Goal: Task Accomplishment & Management: Manage account settings

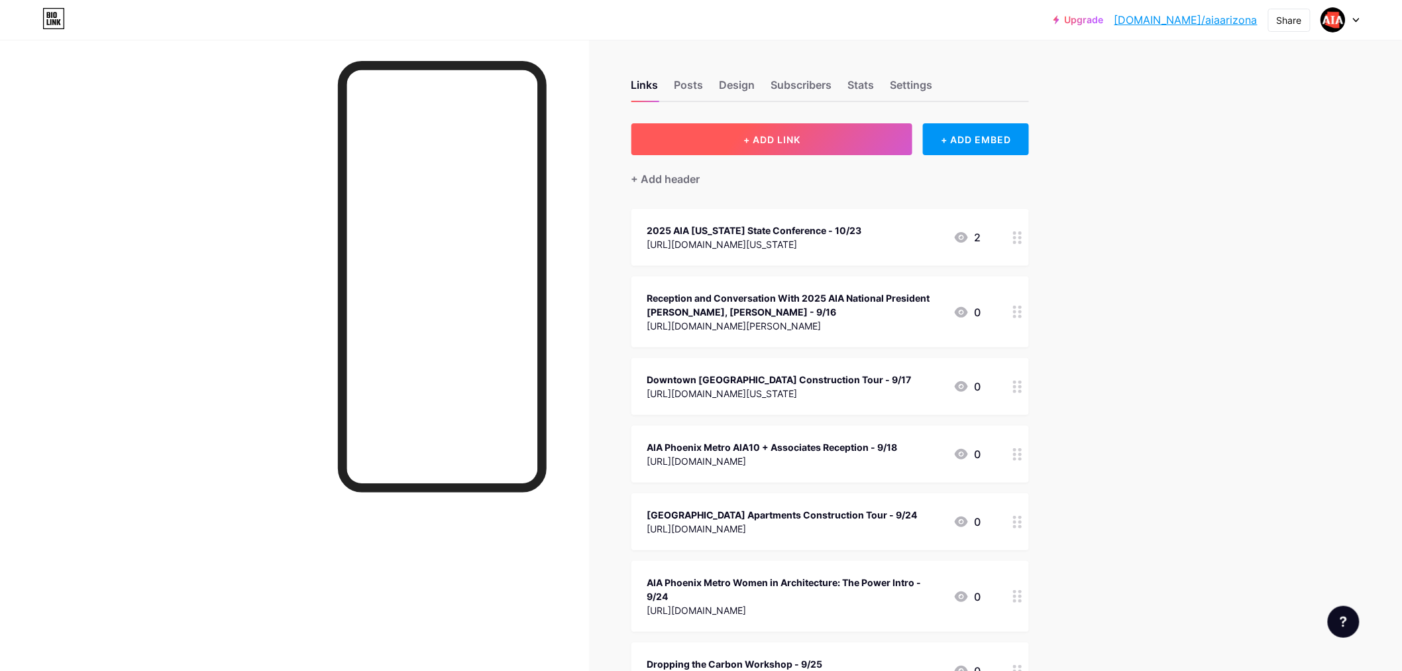
click at [773, 135] on span "+ ADD LINK" at bounding box center [771, 139] width 57 height 11
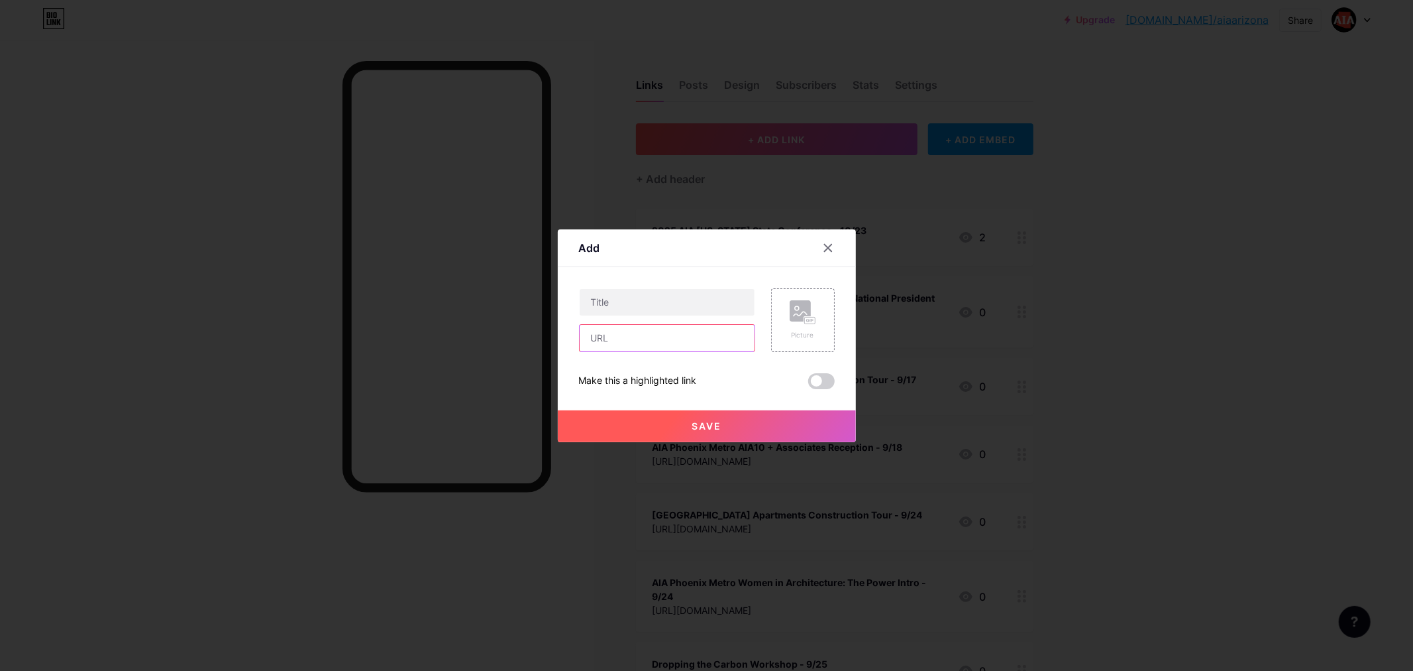
click at [598, 337] on input "text" at bounding box center [667, 338] width 175 height 27
paste input "[URL][DOMAIN_NAME]"
type input "[URL][DOMAIN_NAME]"
click at [617, 301] on input "text" at bounding box center [667, 302] width 175 height 27
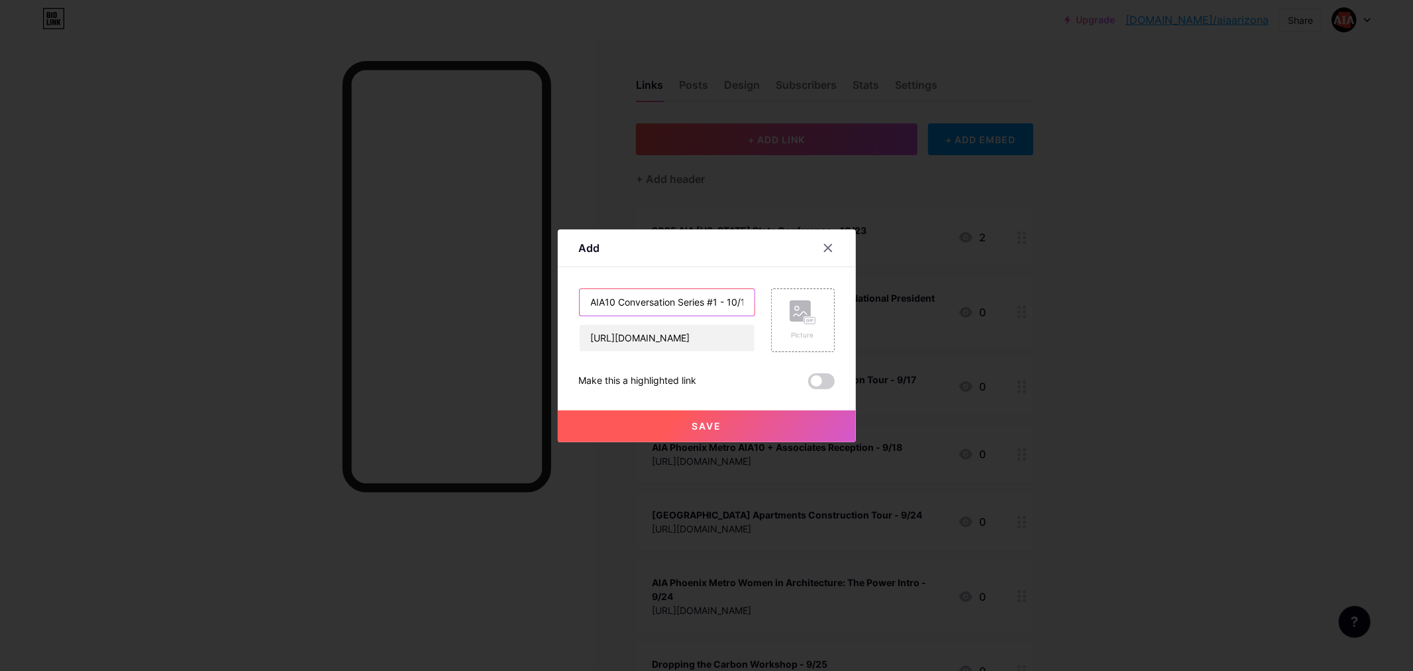
scroll to position [0, 3]
type input "AIA10 Conversation Series #1 - 10/1"
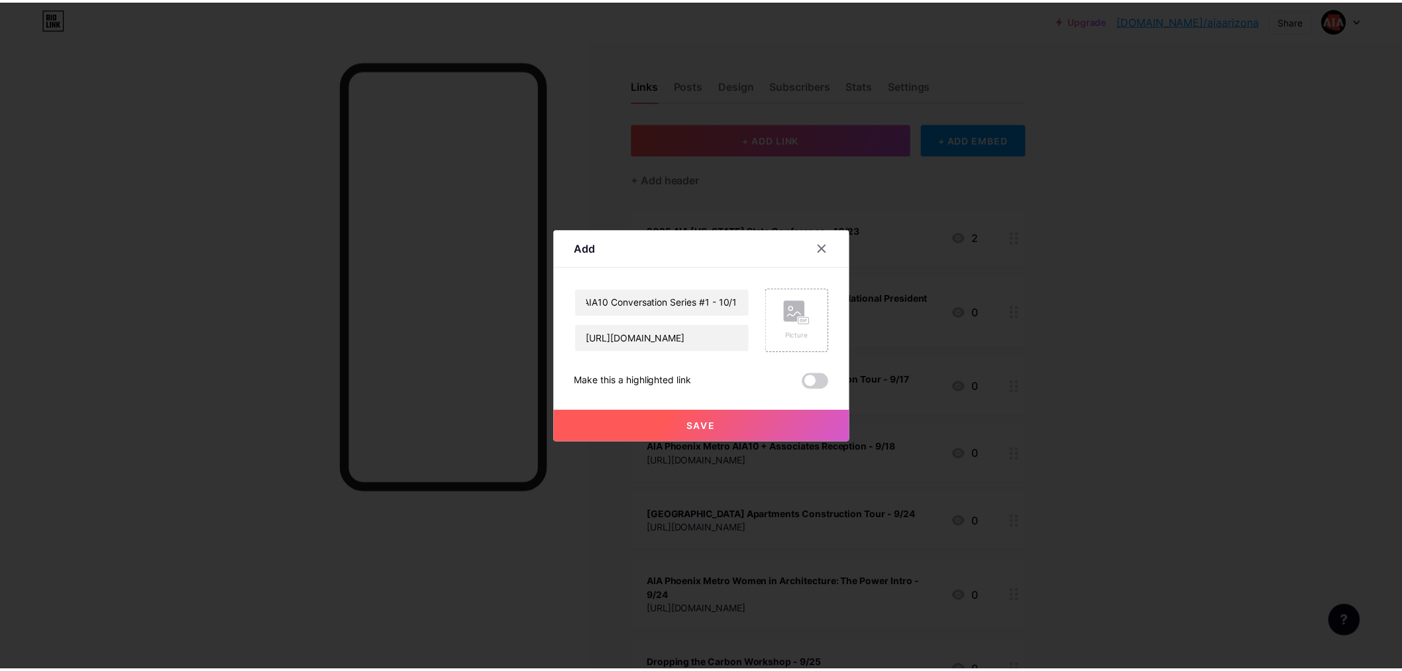
scroll to position [0, 0]
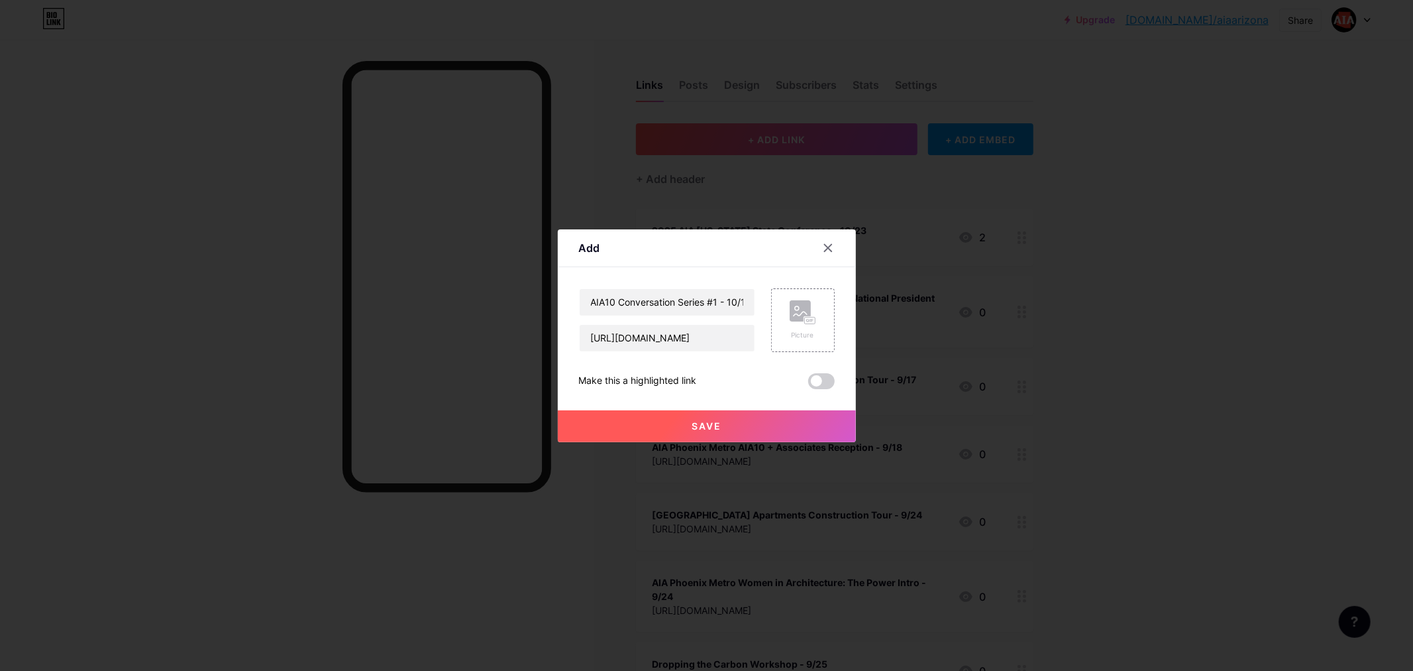
click at [720, 421] on span "Save" at bounding box center [707, 425] width 30 height 11
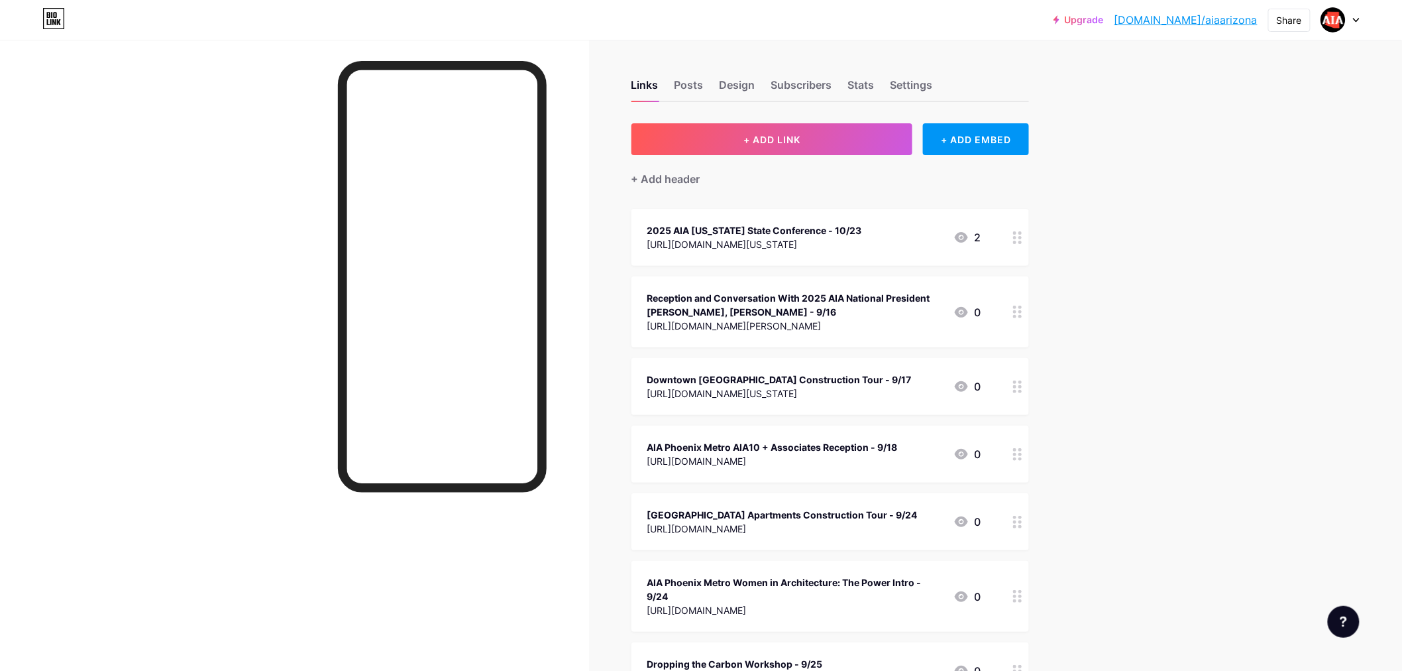
click at [1353, 18] on icon at bounding box center [1356, 20] width 7 height 5
click at [1266, 190] on li "Logout" at bounding box center [1277, 186] width 164 height 36
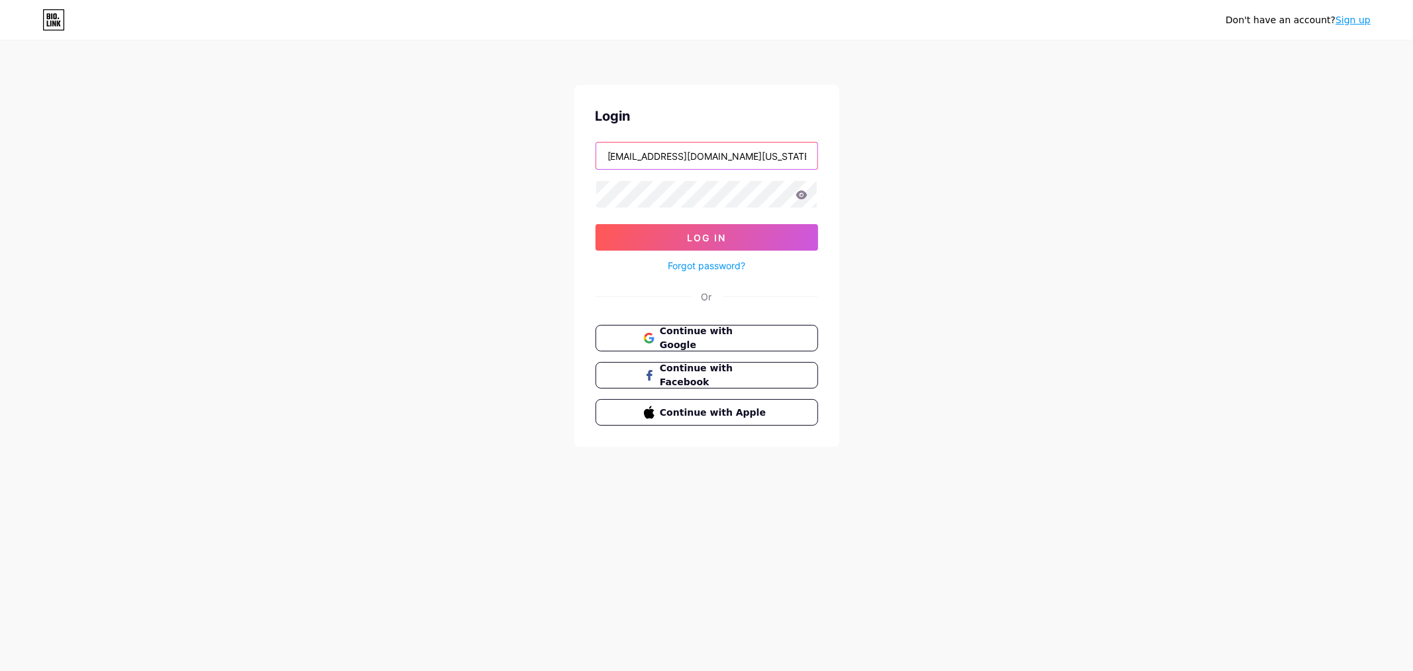
click at [770, 156] on input "[EMAIL_ADDRESS][DOMAIN_NAME][US_STATE]" at bounding box center [706, 155] width 221 height 27
type input "[PERSON_NAME][EMAIL_ADDRESS][DOMAIN_NAME][US_STATE]"
click at [711, 236] on span "Log In" at bounding box center [706, 237] width 39 height 11
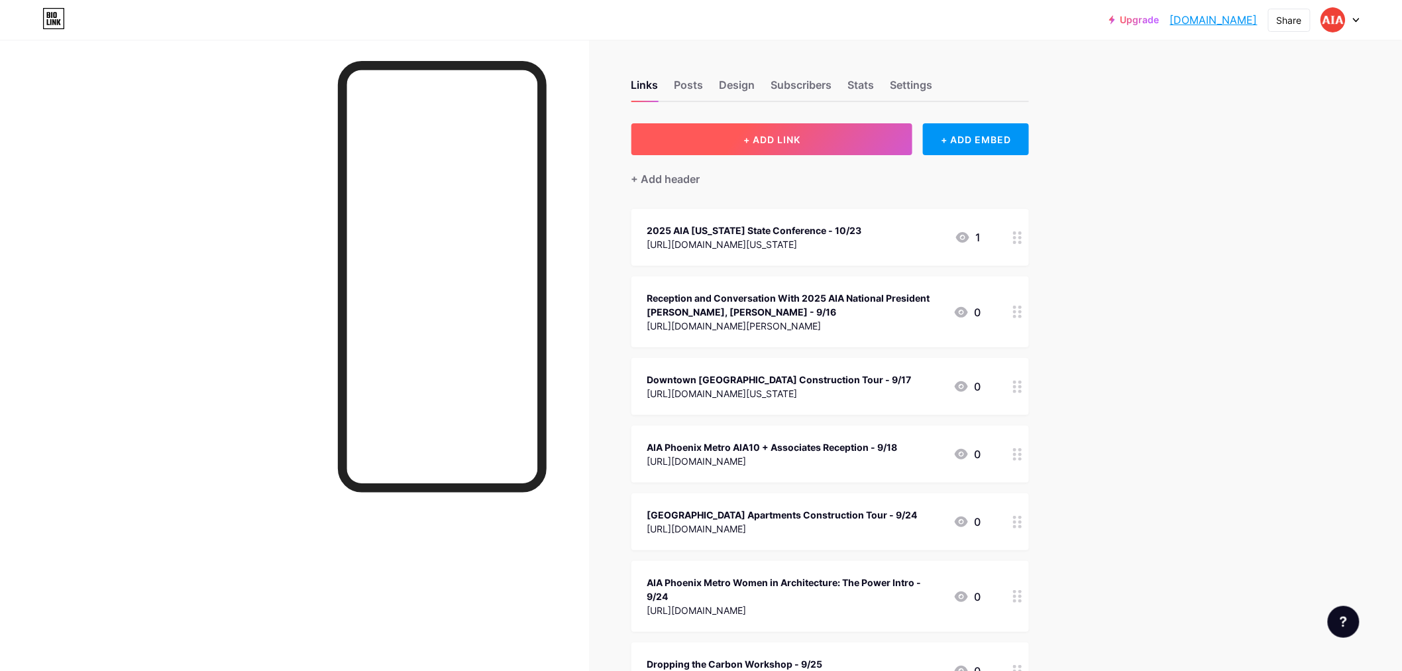
click at [765, 135] on span "+ ADD LINK" at bounding box center [771, 139] width 57 height 11
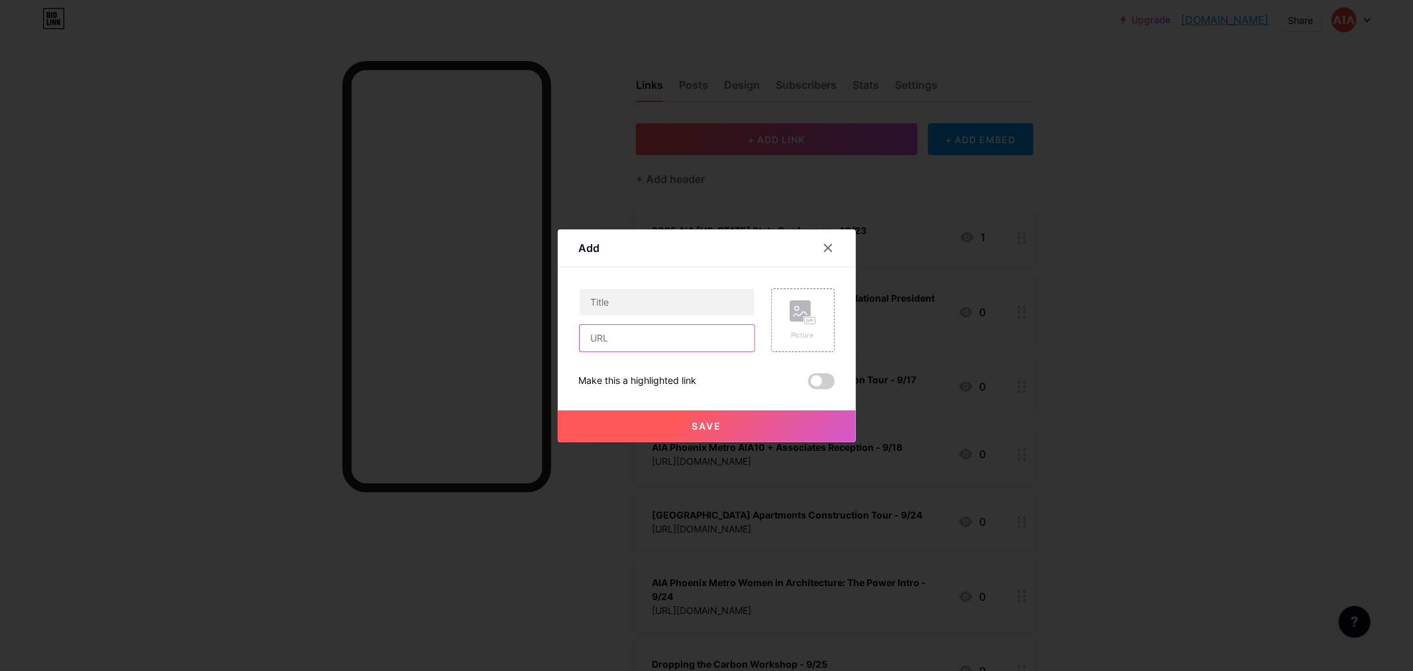
click at [616, 333] on input "text" at bounding box center [667, 338] width 175 height 27
paste input "[URL][DOMAIN_NAME]"
type input "[URL][DOMAIN_NAME]"
click at [622, 299] on input "text" at bounding box center [667, 302] width 175 height 27
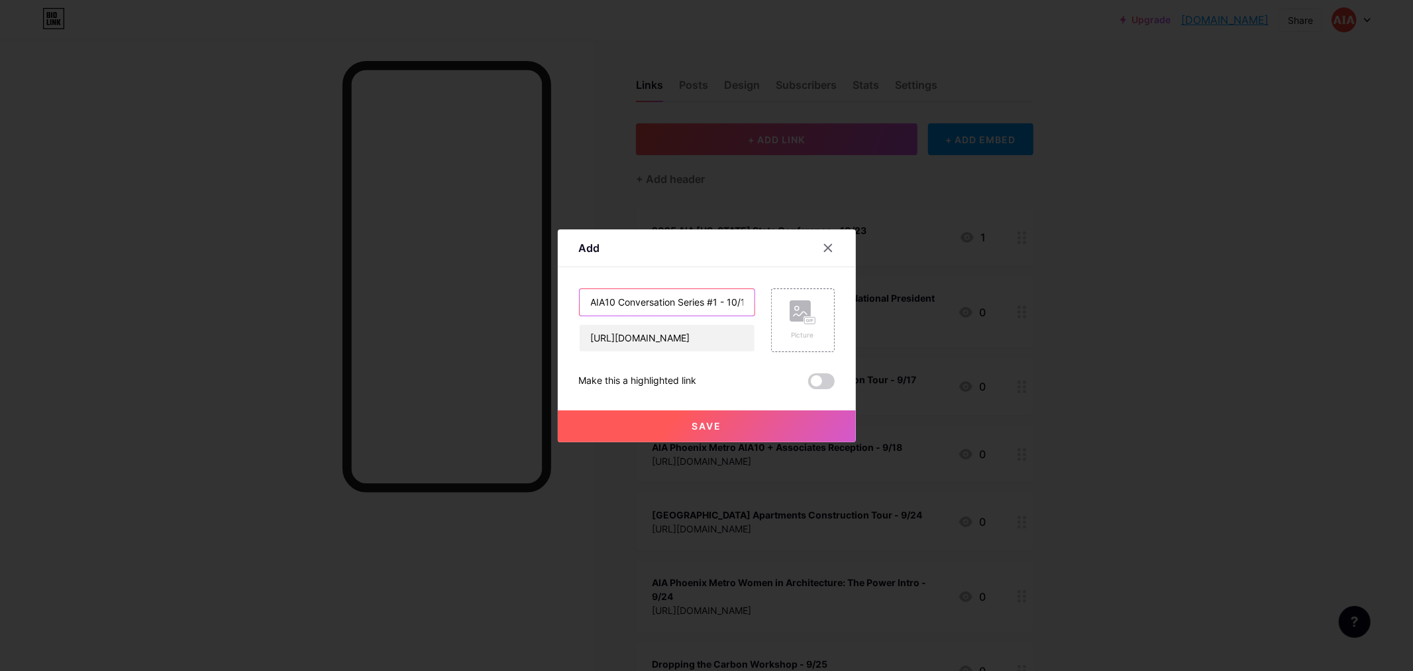
scroll to position [0, 3]
type input "AIA10 Conversation Series #1 - 10/1"
click at [716, 425] on span "Save" at bounding box center [707, 425] width 30 height 11
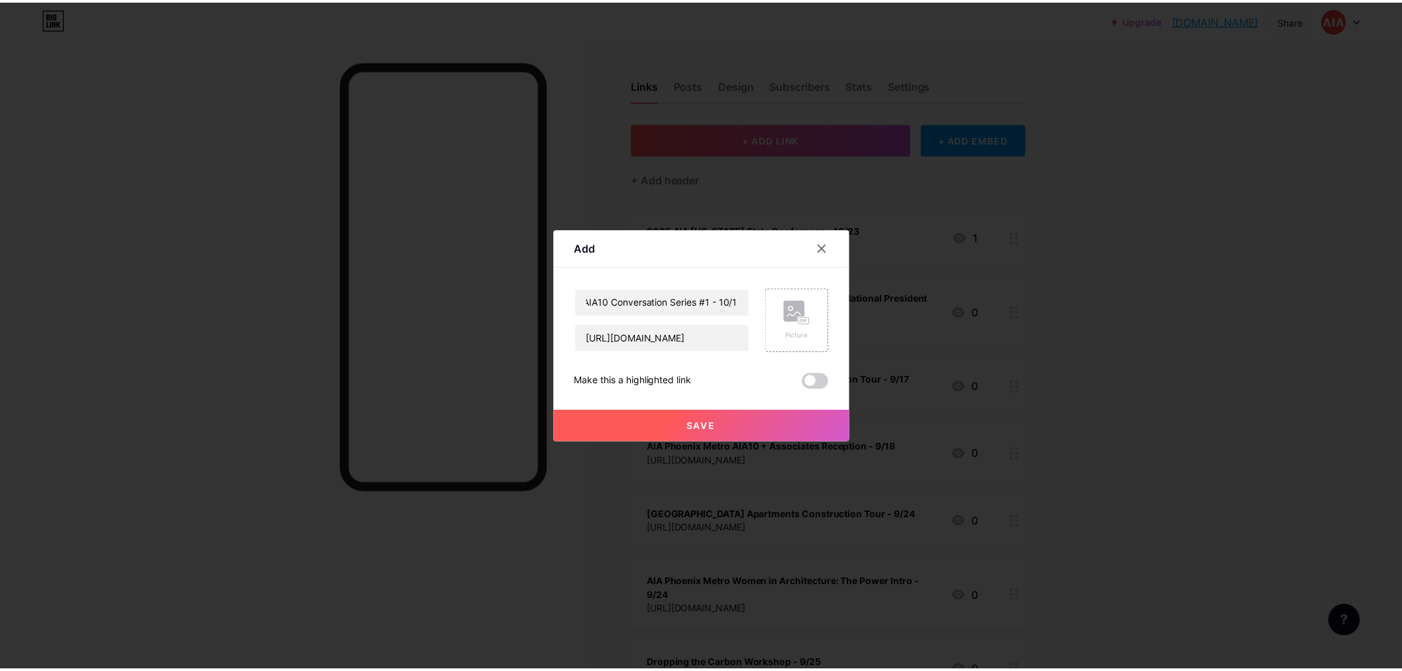
scroll to position [0, 0]
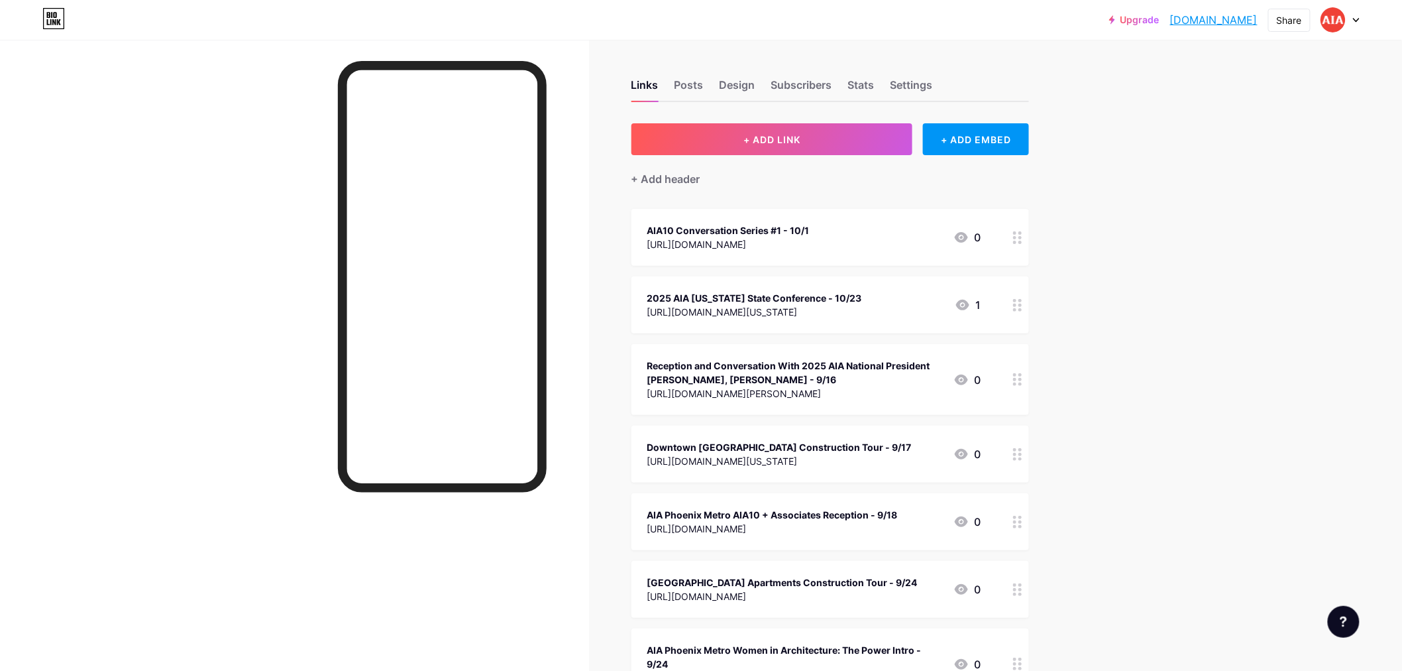
drag, startPoint x: 1010, startPoint y: 237, endPoint x: 995, endPoint y: 411, distance: 175.5
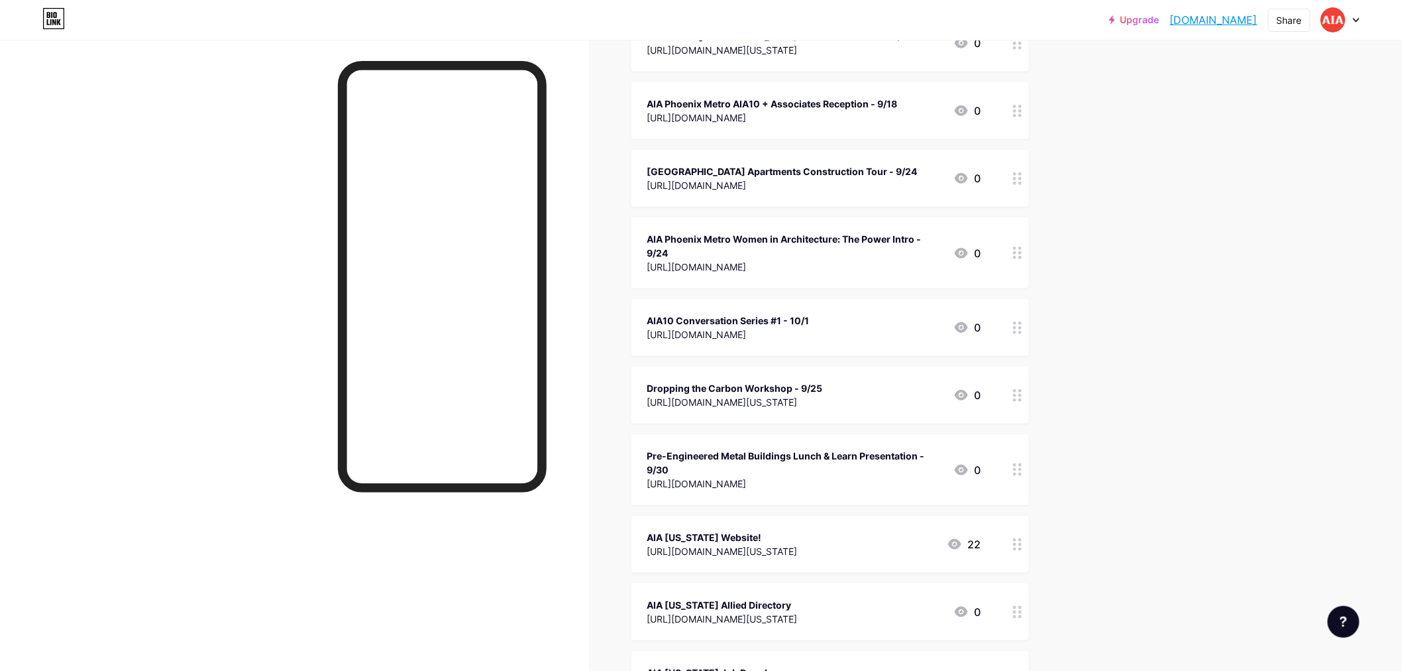
scroll to position [368, 0]
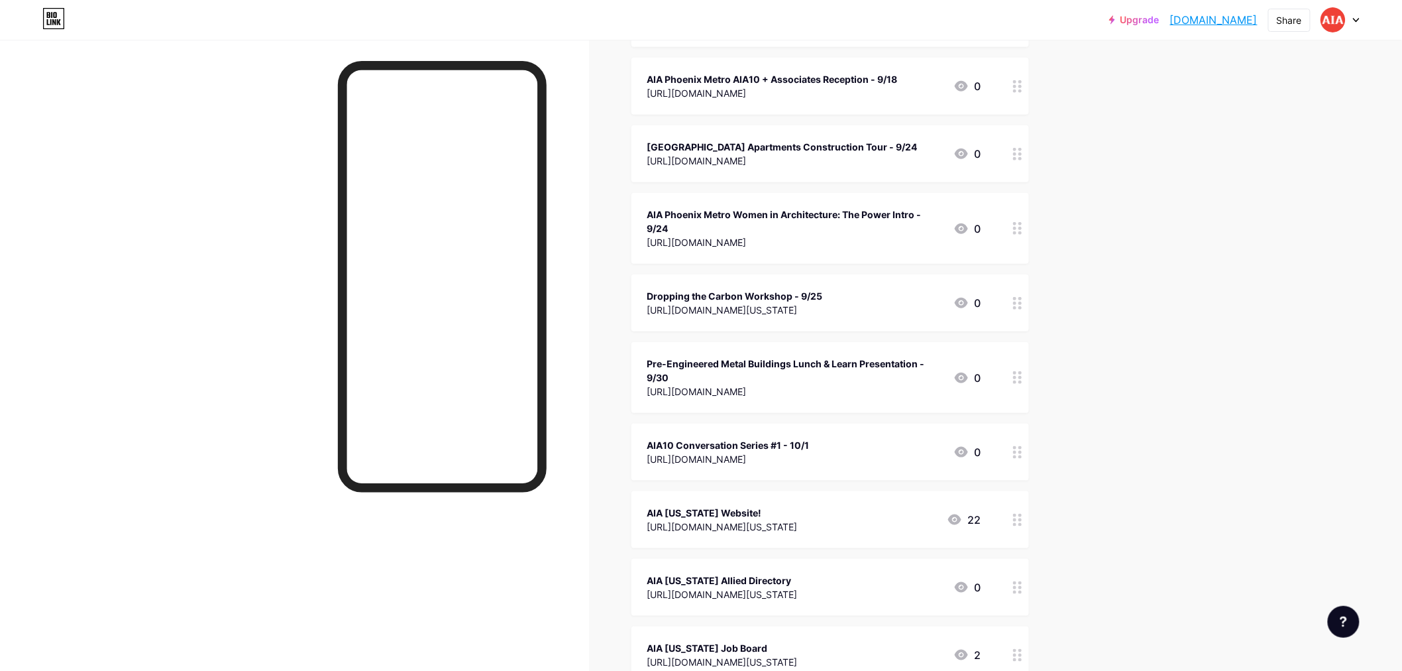
click at [1111, 390] on div "Upgrade aiaphxmetroaz.b... [DOMAIN_NAME] Share Switch accounts AIA [US_STATE] […" at bounding box center [701, 469] width 1402 height 1674
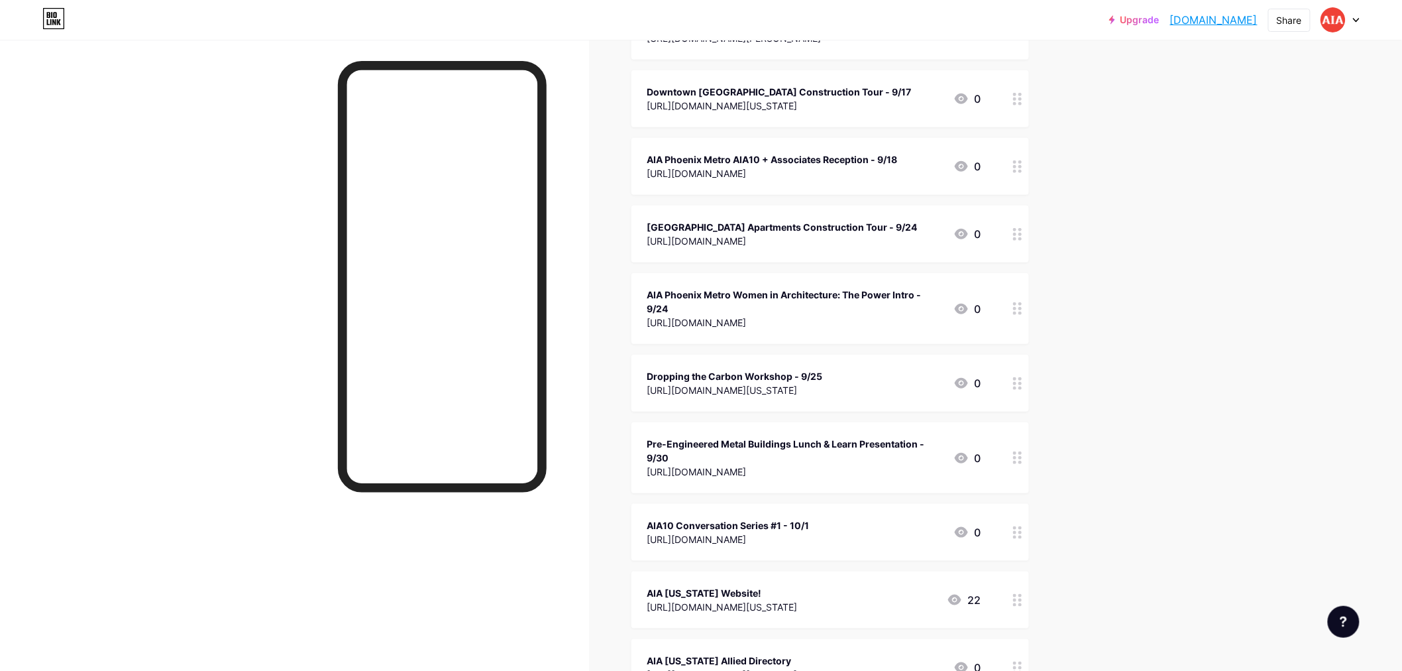
scroll to position [294, 0]
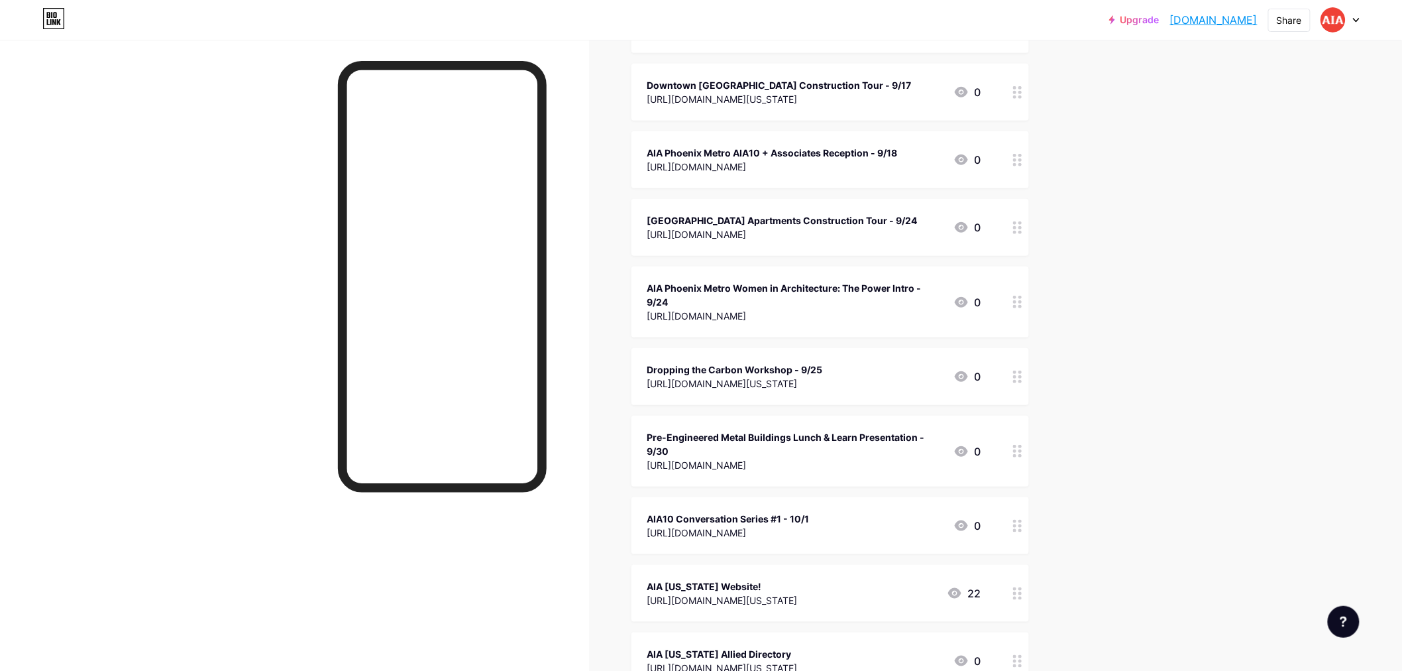
click at [774, 525] on div "[URL][DOMAIN_NAME]" at bounding box center [728, 532] width 162 height 14
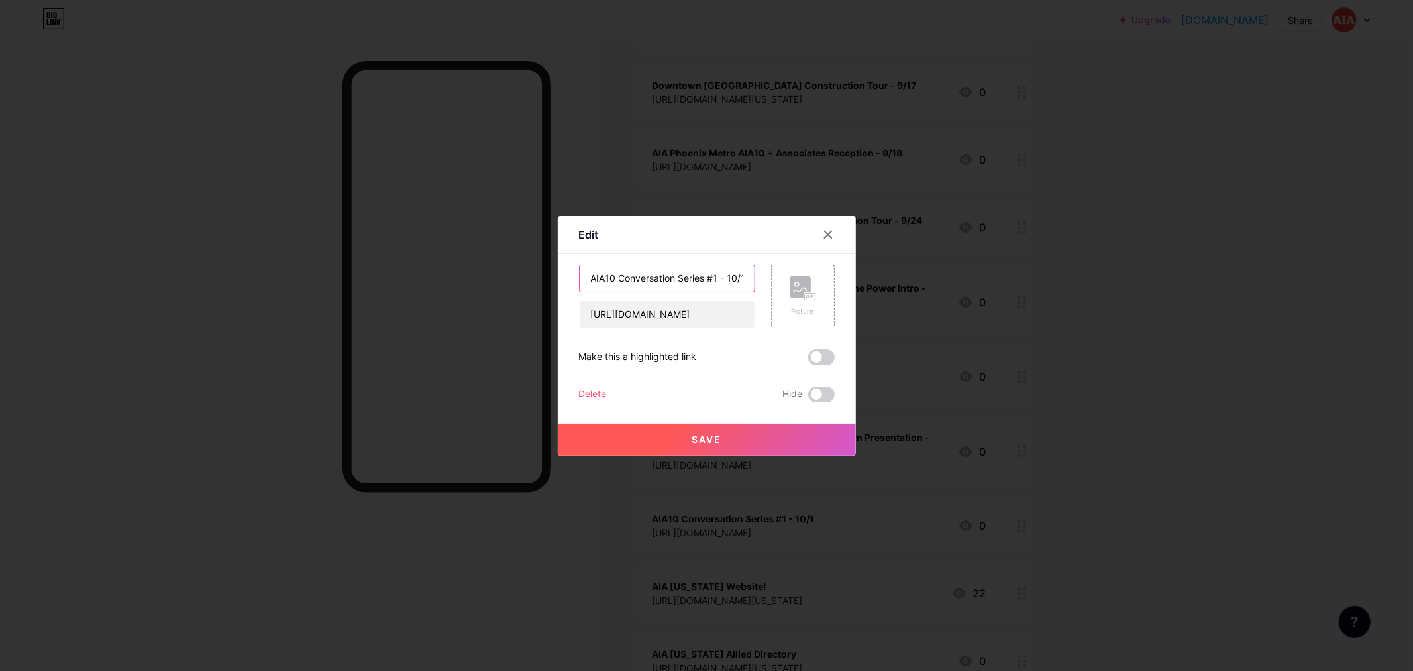
click at [720, 280] on input "AIA10 Conversation Series #1 - 10/1" at bounding box center [667, 278] width 175 height 27
type input "AIA10 Conversation Series - Part 1 - 10/1"
click at [722, 439] on button "Save" at bounding box center [707, 439] width 298 height 32
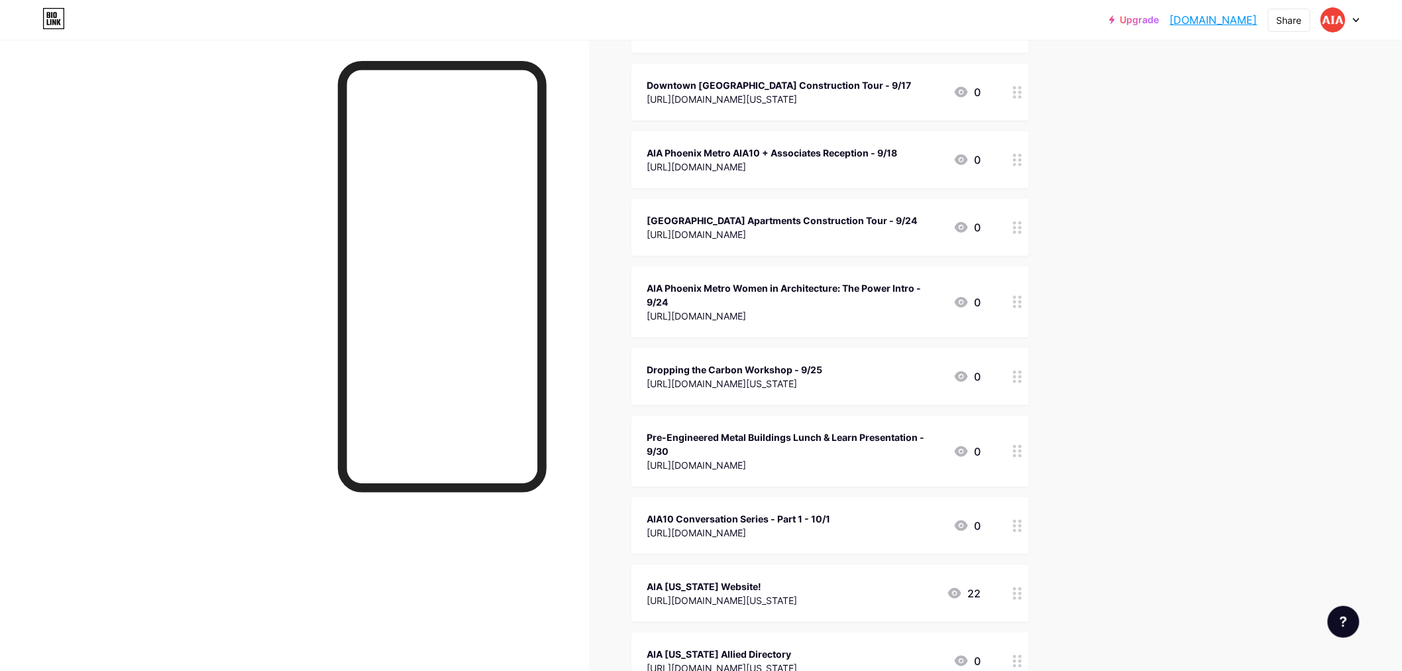
click at [760, 521] on div "AIA10 Conversation Series - Part 1 - 10/1" at bounding box center [739, 519] width 184 height 14
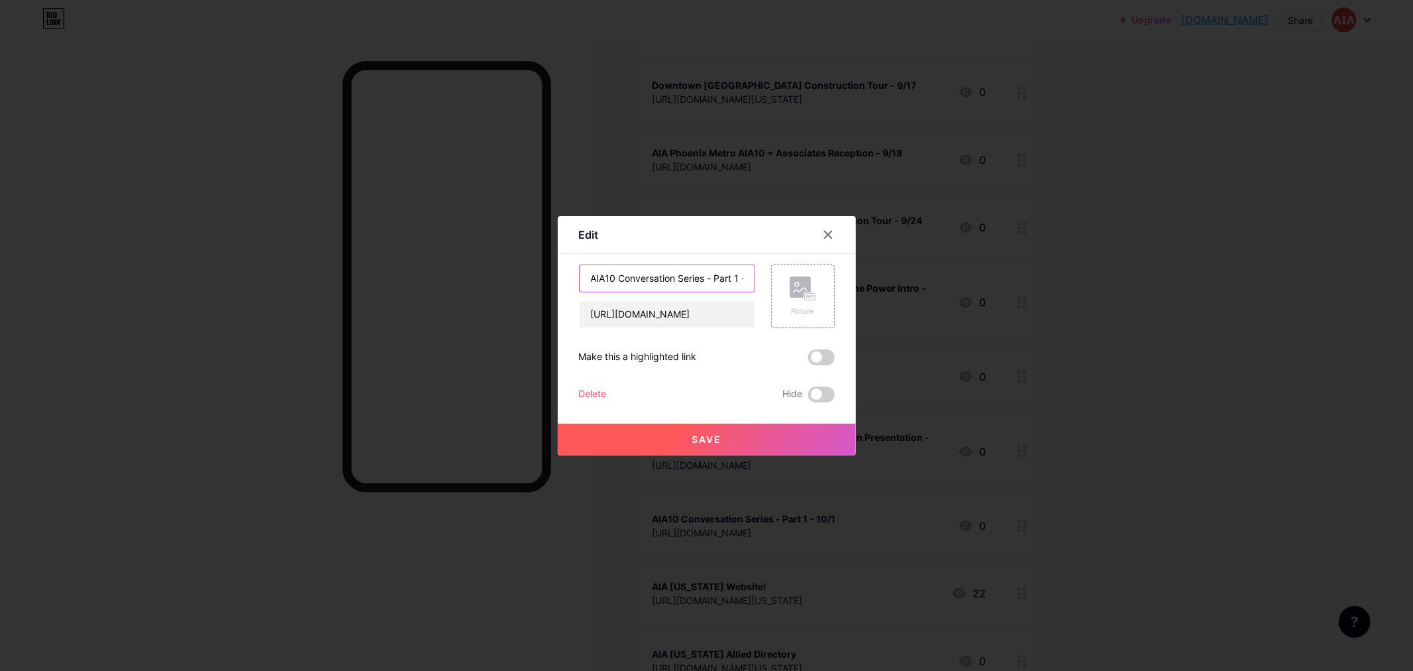
click at [742, 276] on input "AIA10 Conversation Series - Part 1 - 10/1" at bounding box center [667, 278] width 175 height 27
type input "AIA10 Conversation Series - 10/1"
click at [712, 435] on span "Save" at bounding box center [707, 438] width 30 height 11
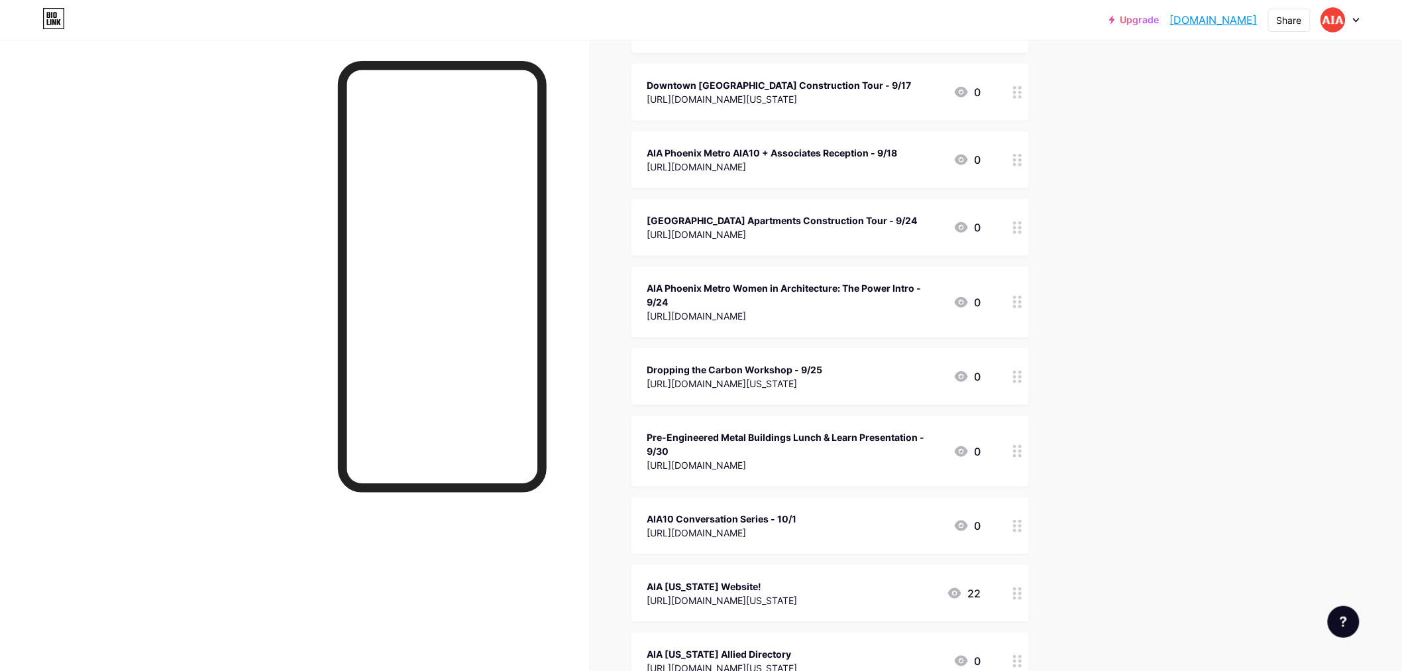
click at [1354, 16] on div at bounding box center [1340, 20] width 38 height 24
click at [1251, 184] on li "Logout" at bounding box center [1277, 186] width 164 height 36
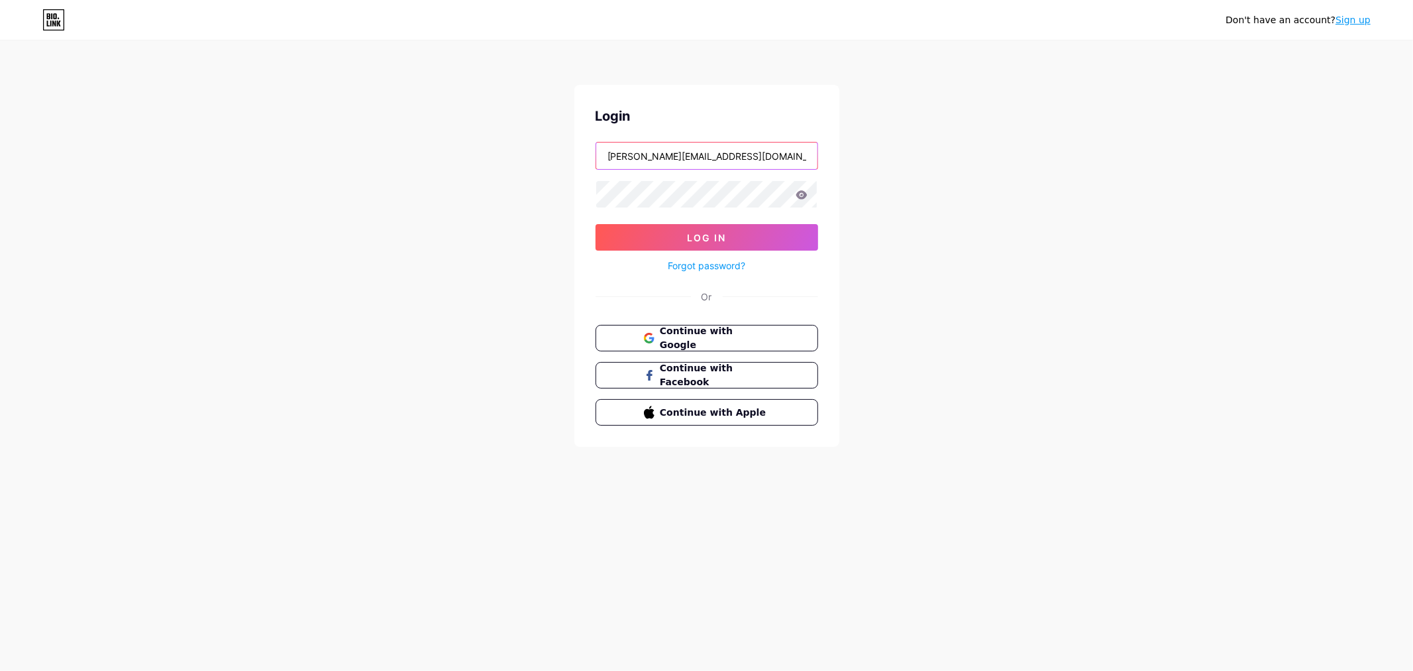
click at [761, 162] on input "[PERSON_NAME][EMAIL_ADDRESS][DOMAIN_NAME][US_STATE]" at bounding box center [706, 155] width 221 height 27
type input "[EMAIL_ADDRESS][DOMAIN_NAME][US_STATE]"
click at [731, 236] on button "Log In" at bounding box center [707, 237] width 223 height 27
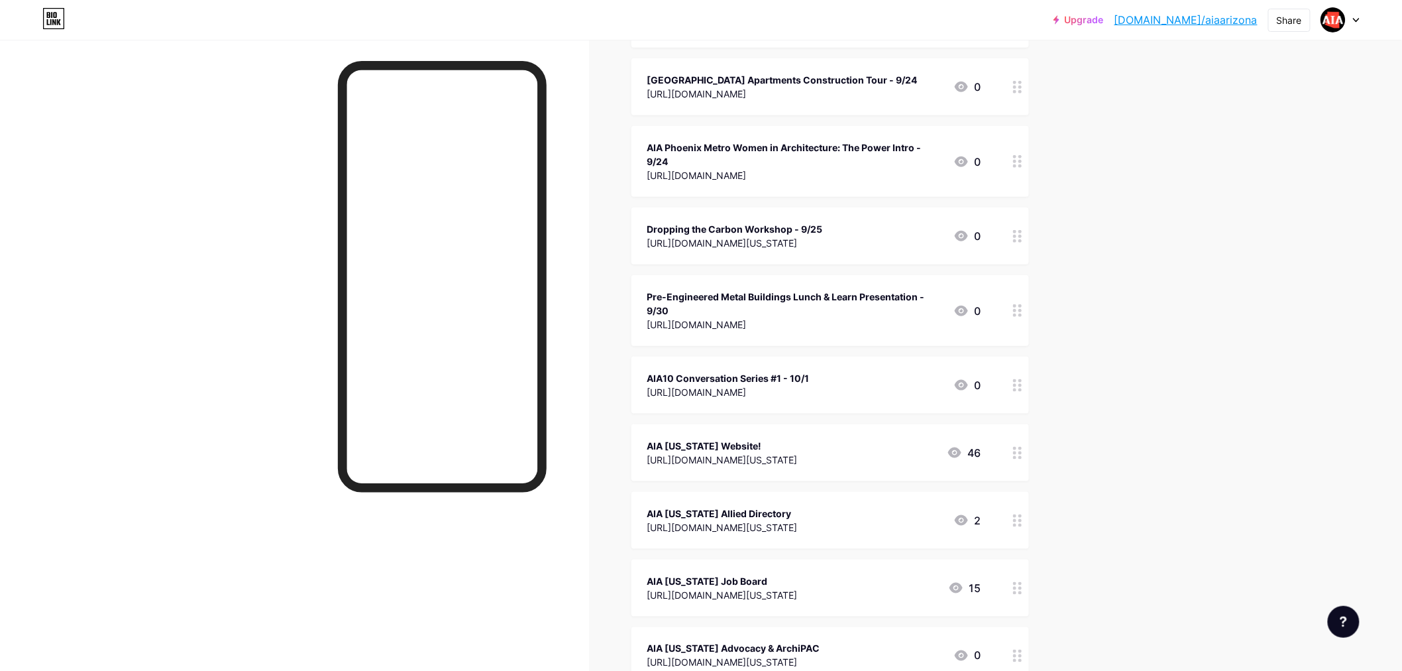
scroll to position [441, 0]
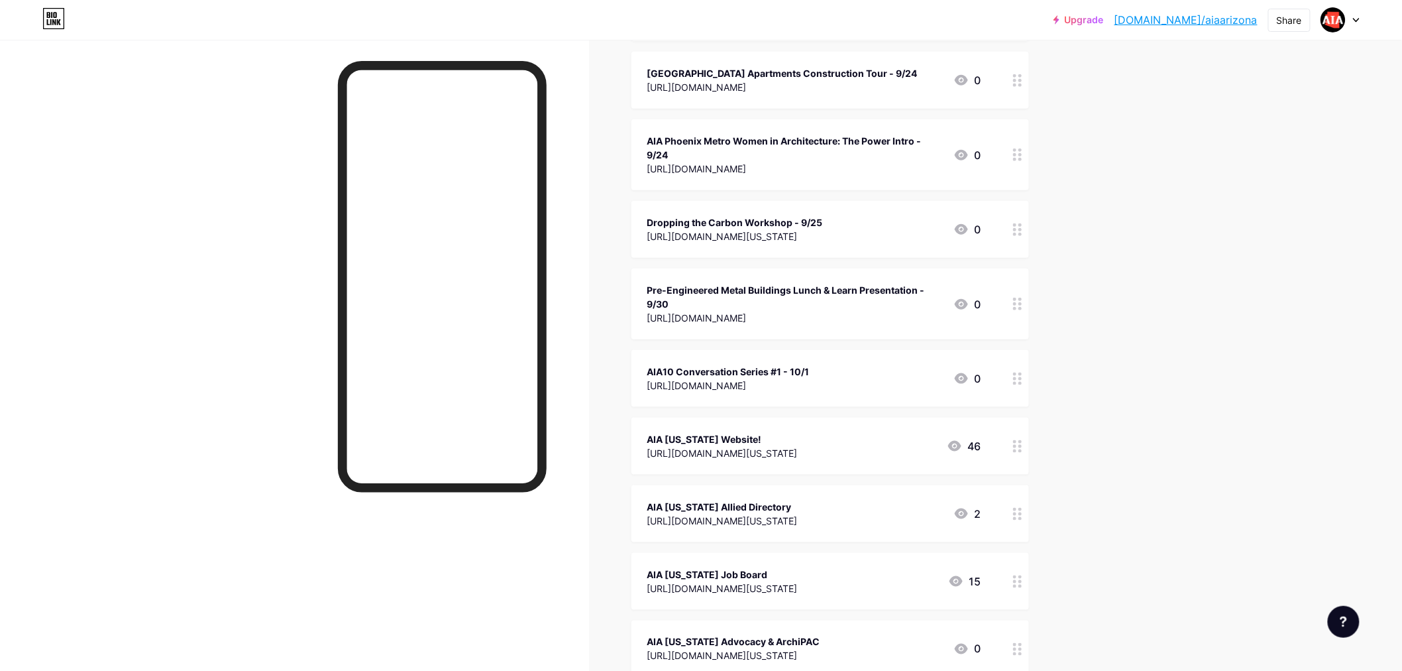
click at [810, 378] on div "[URL][DOMAIN_NAME]" at bounding box center [728, 385] width 162 height 14
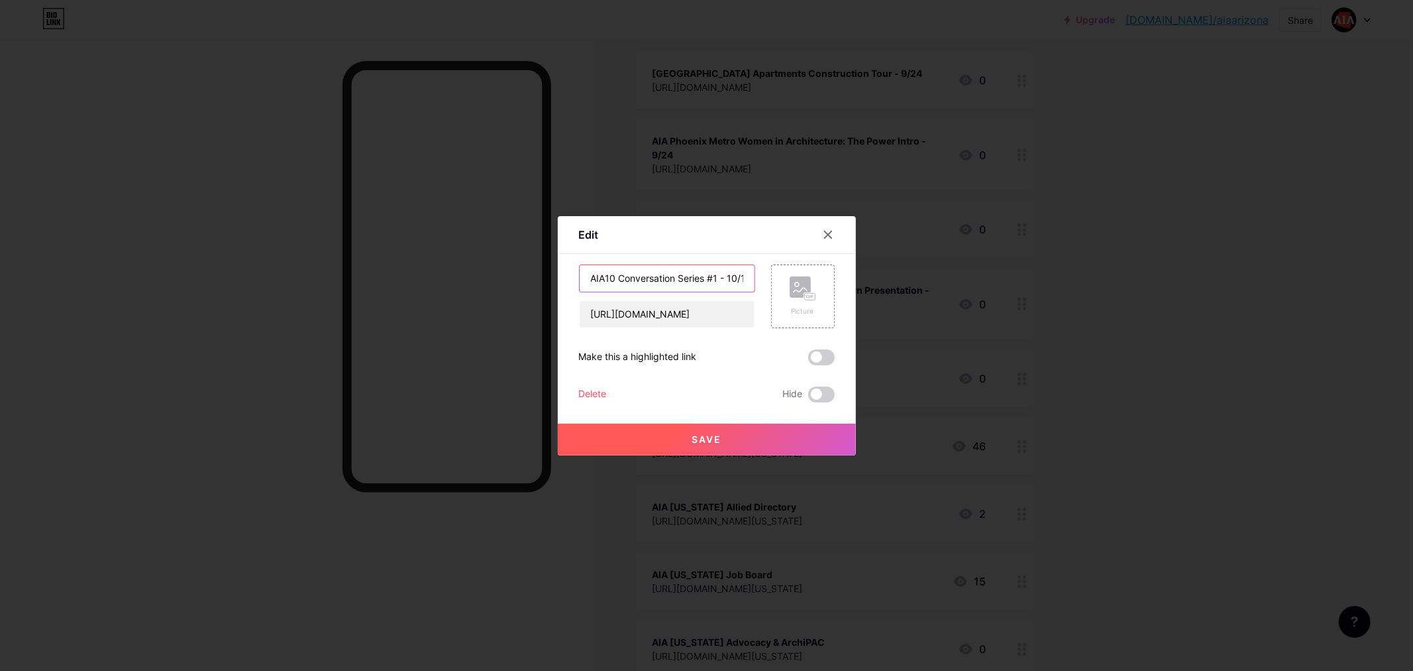
click at [723, 277] on input "AIA10 Conversation Series #1 - 10/1" at bounding box center [667, 278] width 175 height 27
type input "AIA10 Conversation Series - 10/1"
click at [732, 436] on button "Save" at bounding box center [707, 439] width 298 height 32
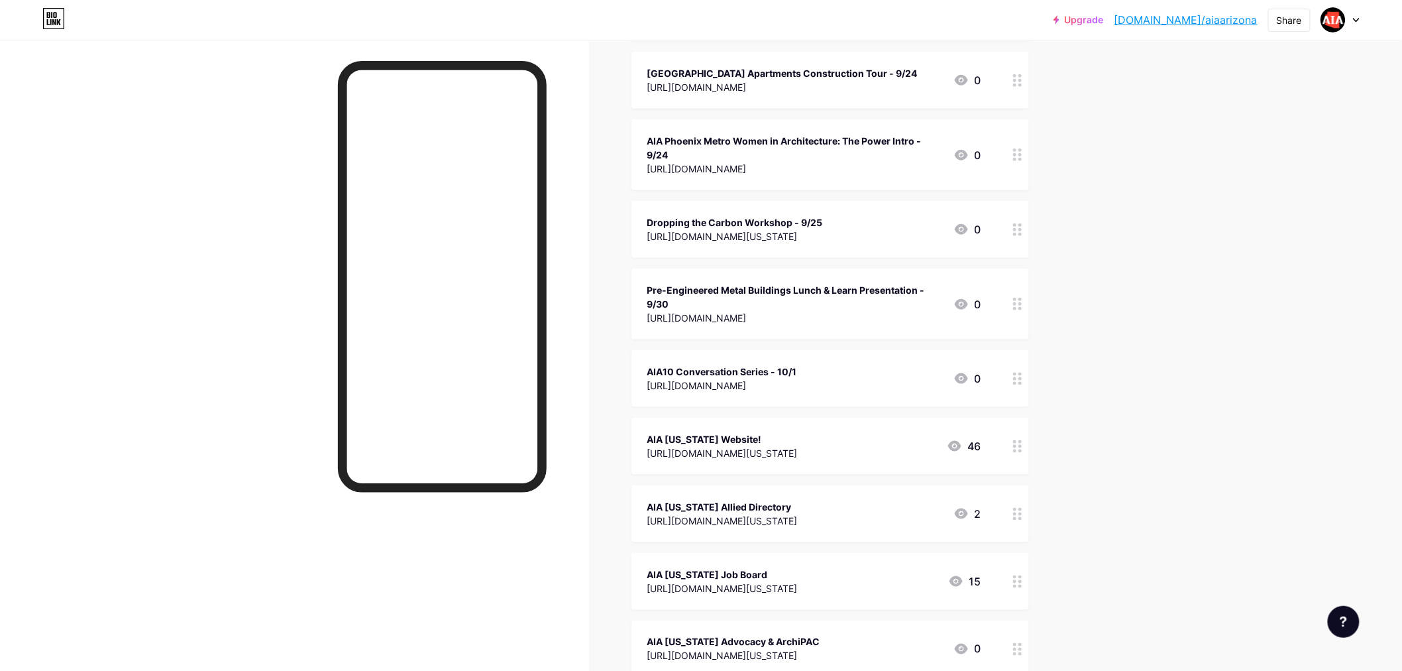
click at [1161, 331] on div "Upgrade [DOMAIN_NAME]/aiaari... [DOMAIN_NAME]/aiaarizona Share Switch accounts …" at bounding box center [701, 396] width 1402 height 1674
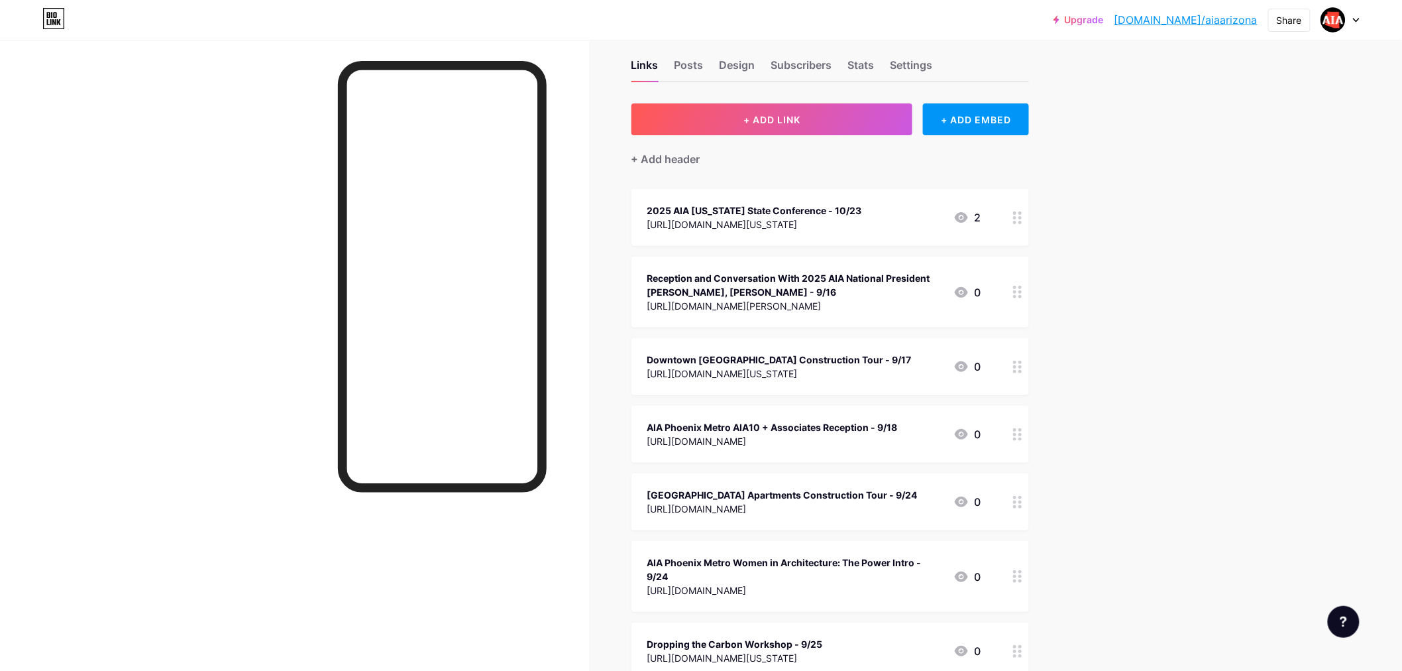
scroll to position [0, 0]
